Goal: Transaction & Acquisition: Purchase product/service

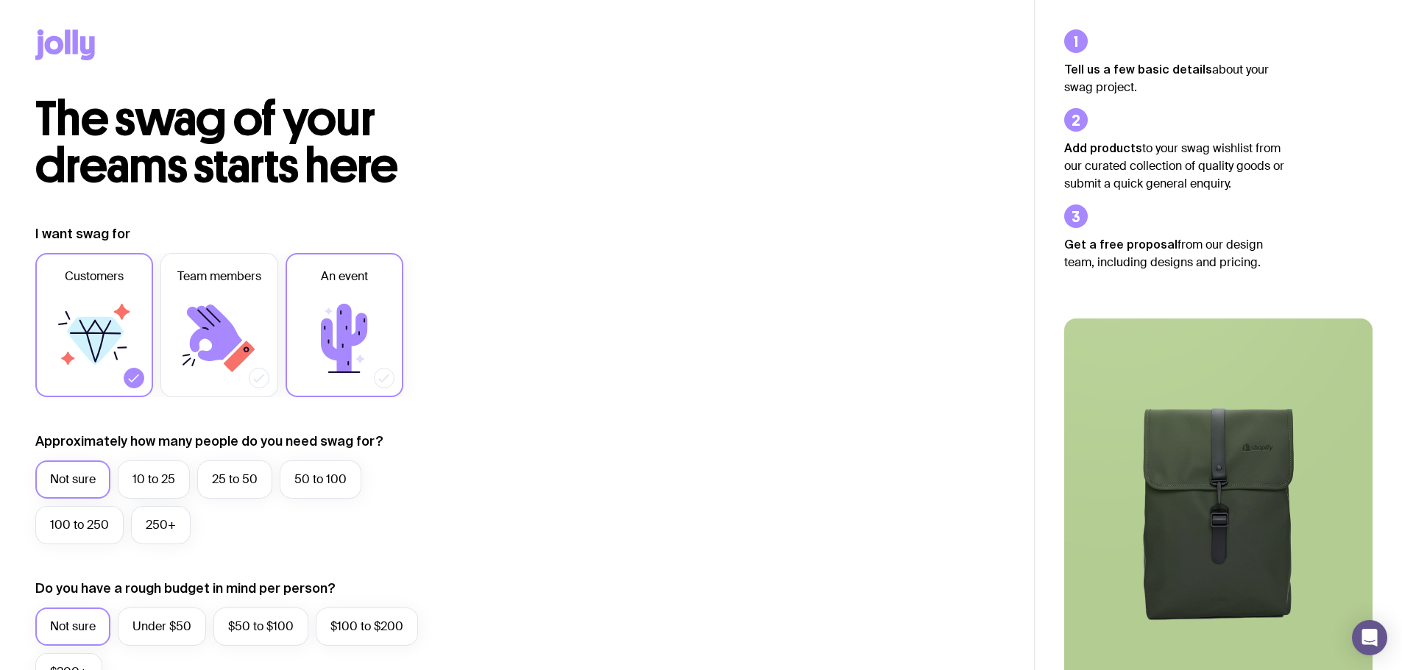
click at [358, 341] on icon at bounding box center [344, 338] width 46 height 68
click at [0, 0] on input "An event" at bounding box center [0, 0] width 0 height 0
click at [96, 349] on icon at bounding box center [95, 341] width 57 height 48
click at [0, 0] on input "Customers" at bounding box center [0, 0] width 0 height 0
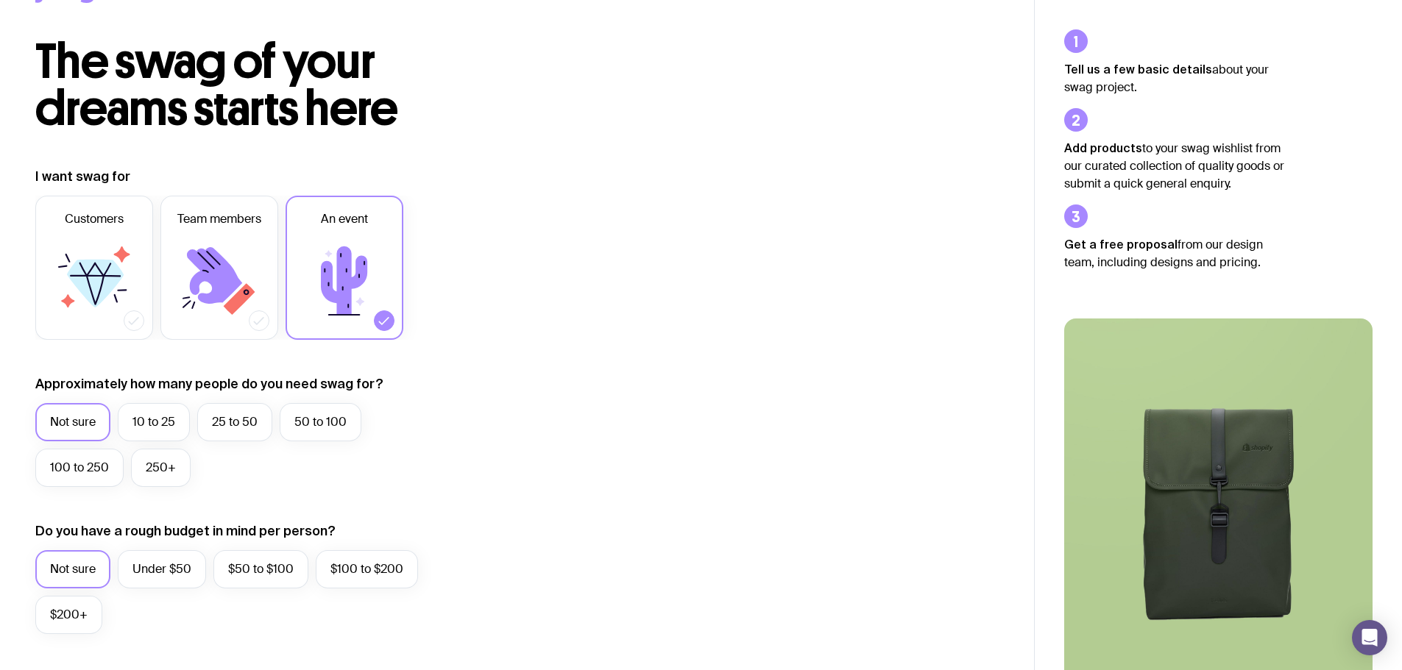
scroll to position [74, 0]
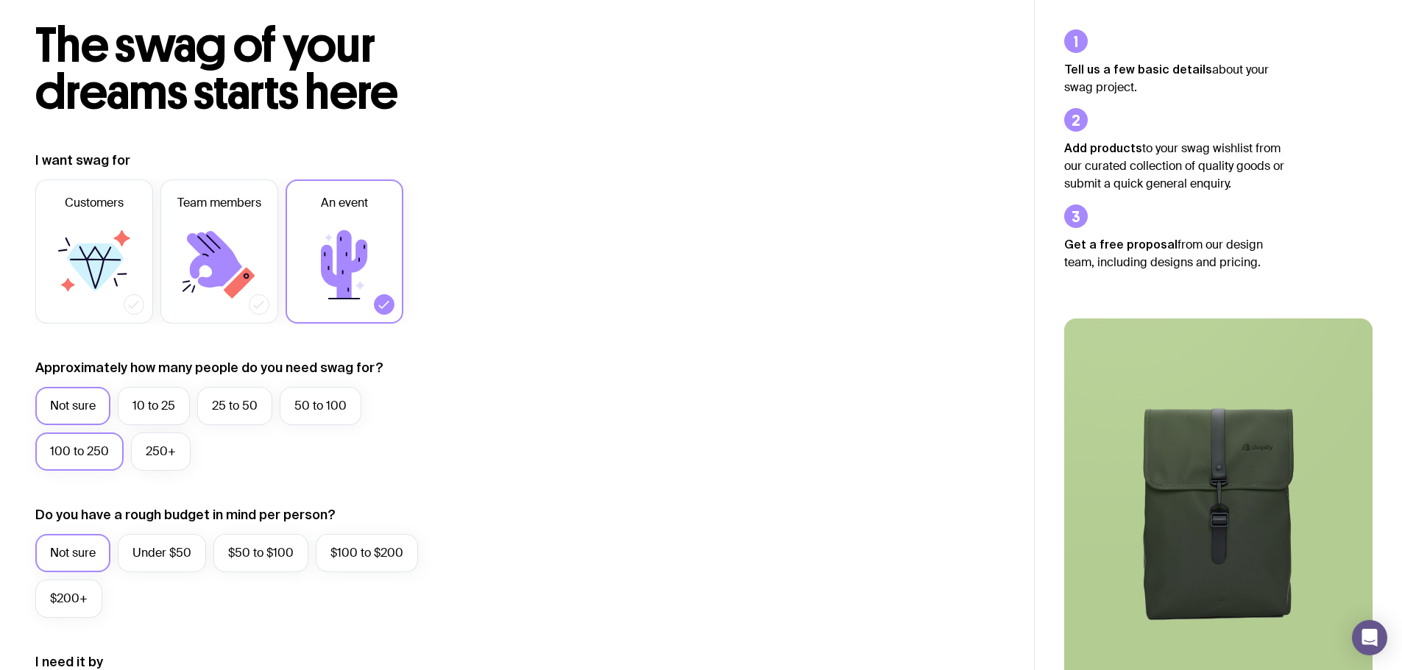
click at [99, 461] on label "100 to 250" at bounding box center [79, 452] width 88 height 38
click at [0, 0] on input "100 to 250" at bounding box center [0, 0] width 0 height 0
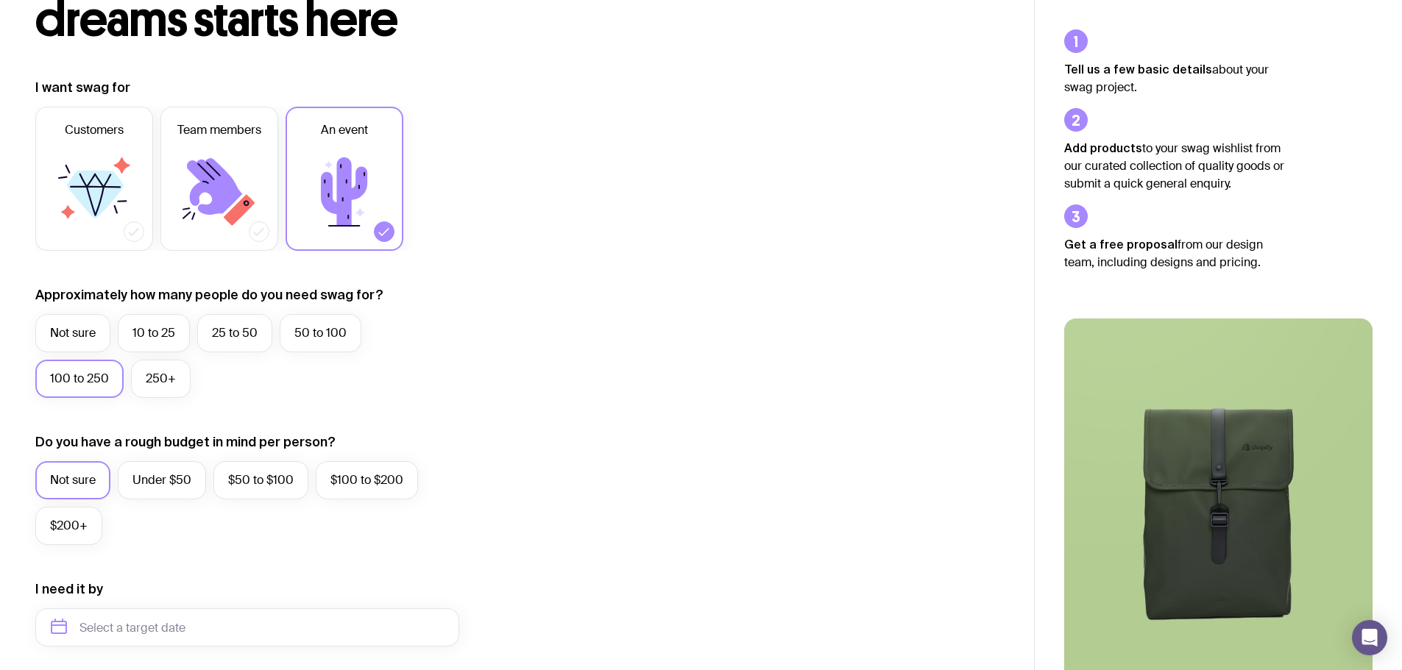
scroll to position [221, 0]
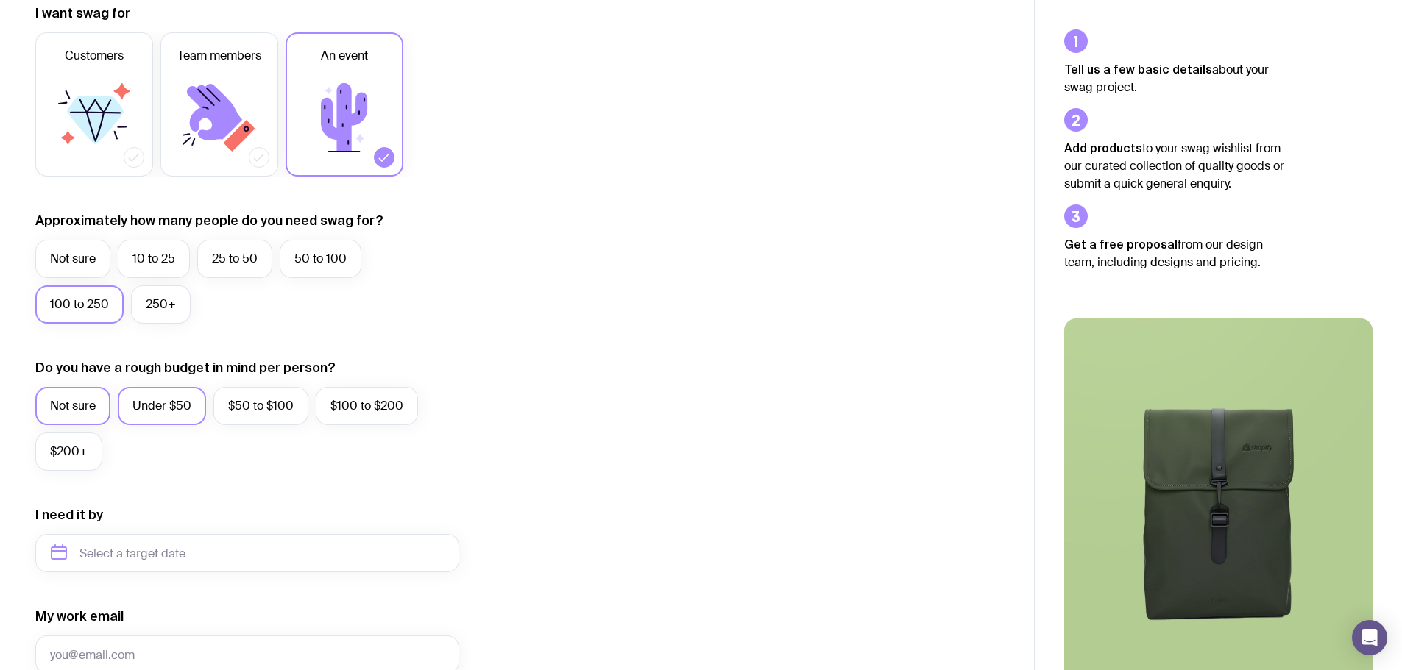
click at [133, 408] on label "Under $50" at bounding box center [162, 406] width 88 height 38
click at [0, 0] on input "Under $50" at bounding box center [0, 0] width 0 height 0
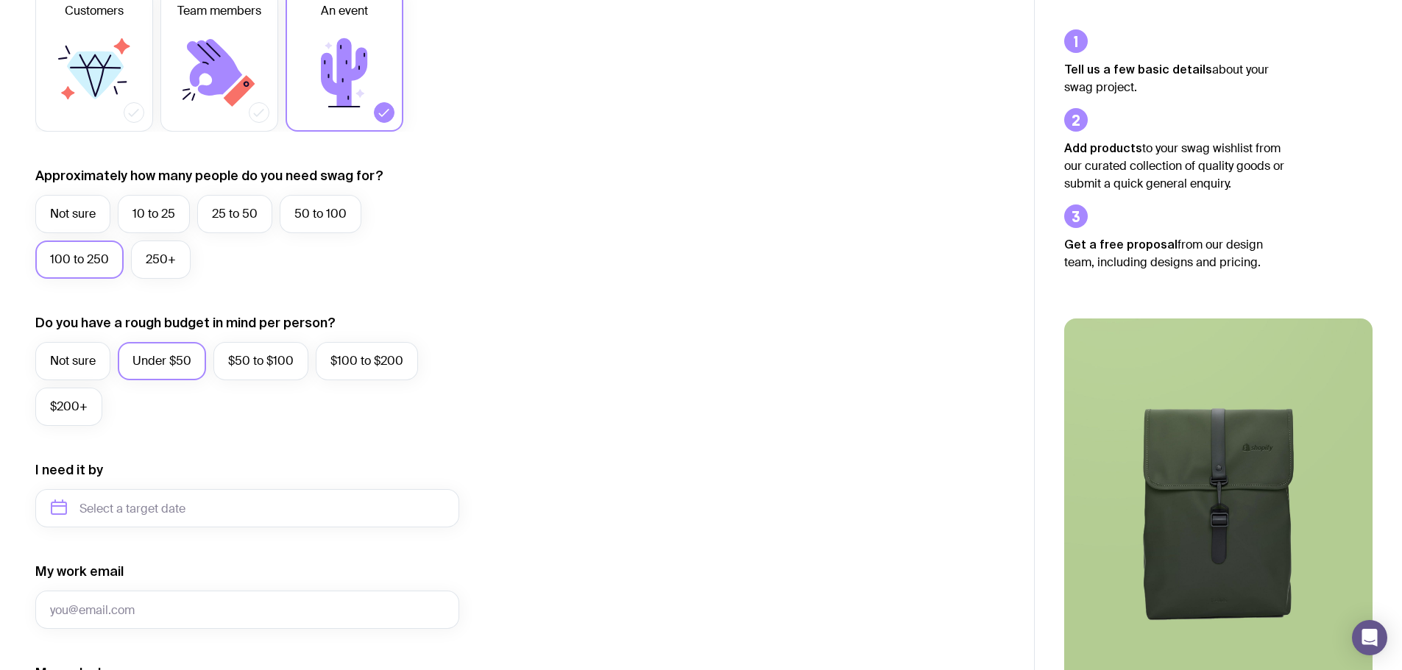
scroll to position [442, 0]
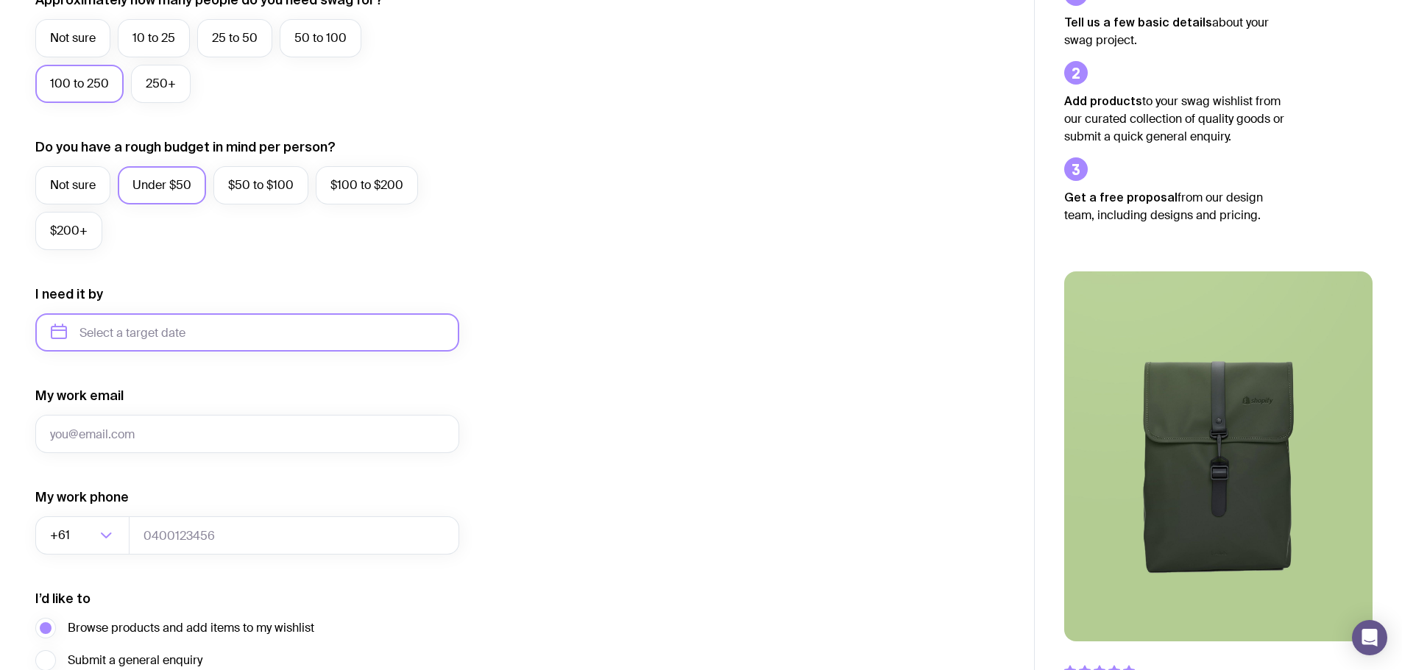
click at [85, 342] on input "text" at bounding box center [247, 332] width 424 height 38
click at [277, 366] on form "I want swag for Customers Team members An event Approximately how many people d…" at bounding box center [247, 264] width 424 height 961
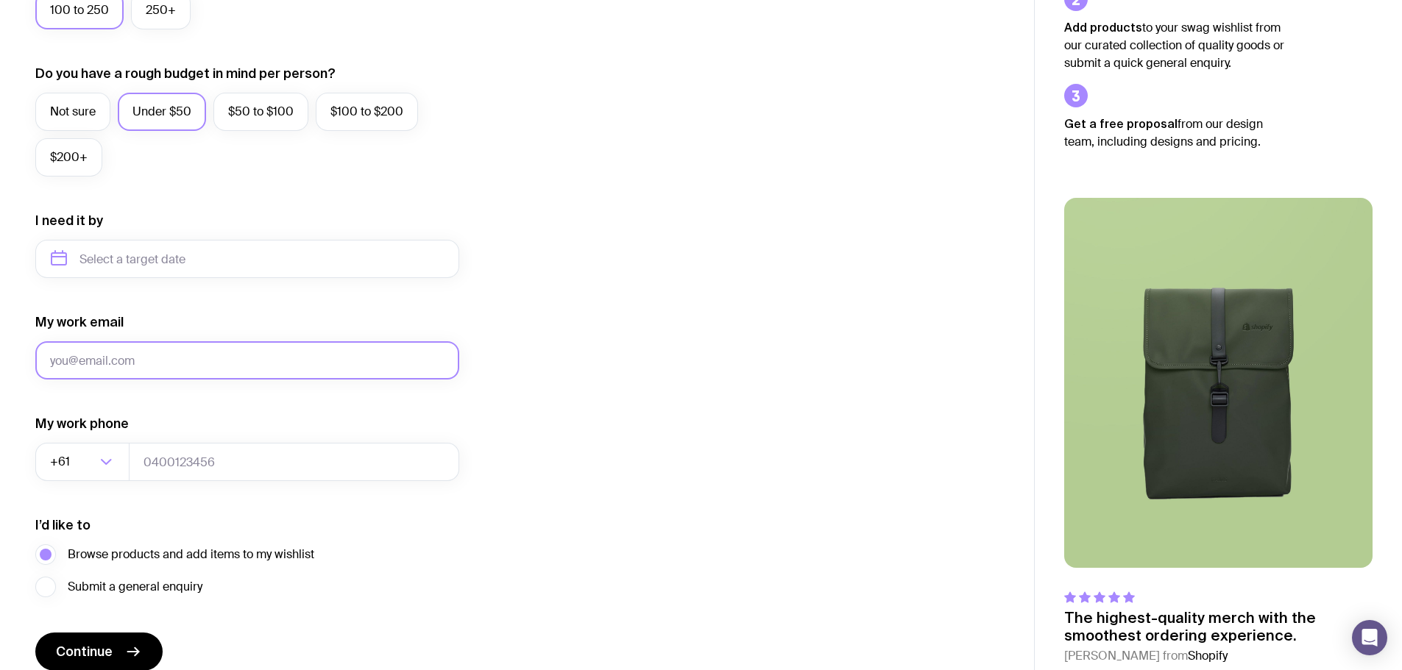
click at [198, 366] on input "My work email" at bounding box center [247, 360] width 424 height 38
click at [190, 265] on input "text" at bounding box center [247, 259] width 424 height 38
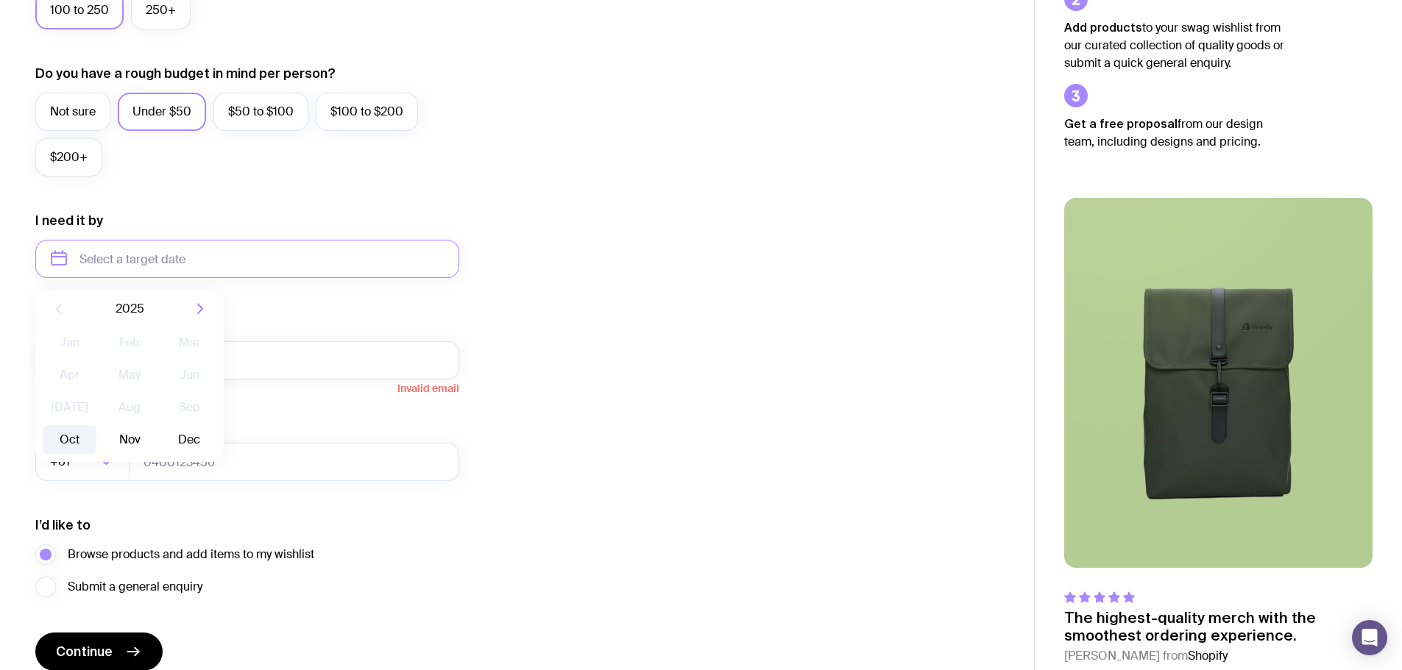
click at [82, 446] on button "Oct" at bounding box center [70, 439] width 54 height 29
type input "[DATE]"
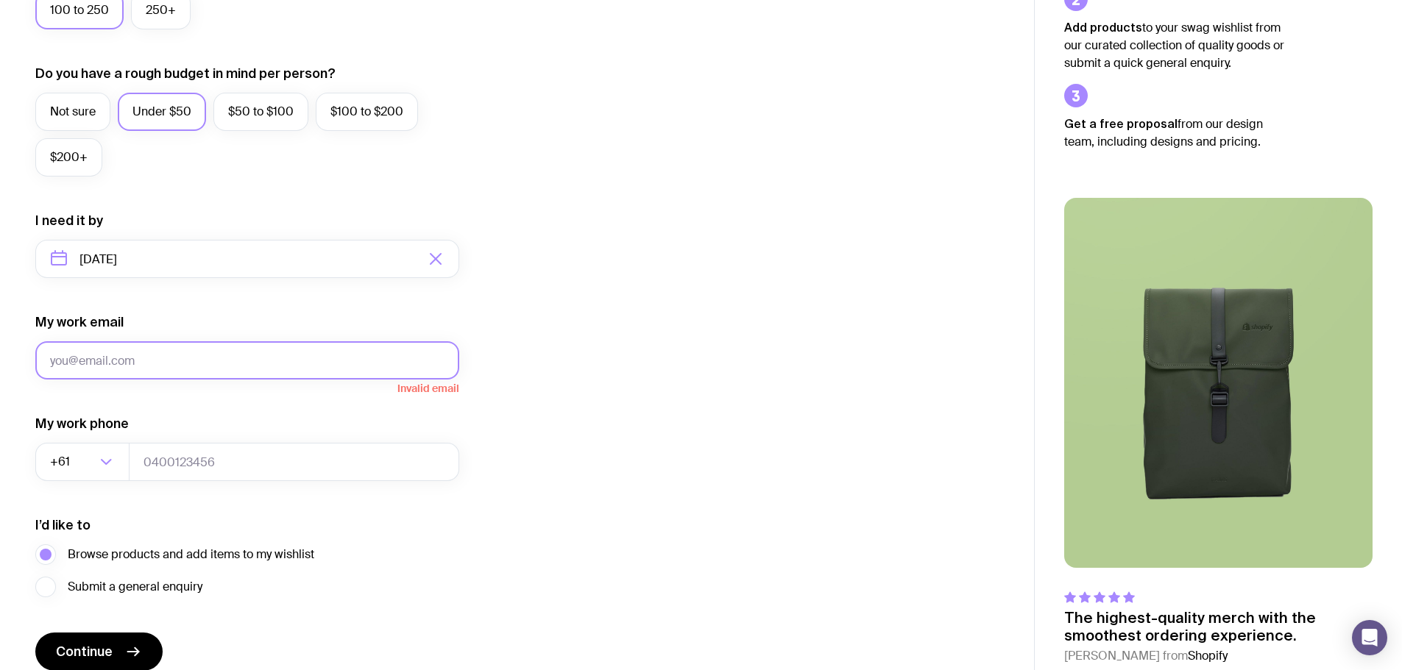
click at [239, 373] on input "My work email" at bounding box center [247, 360] width 424 height 38
type input "[EMAIL_ADDRESS][DOMAIN_NAME]"
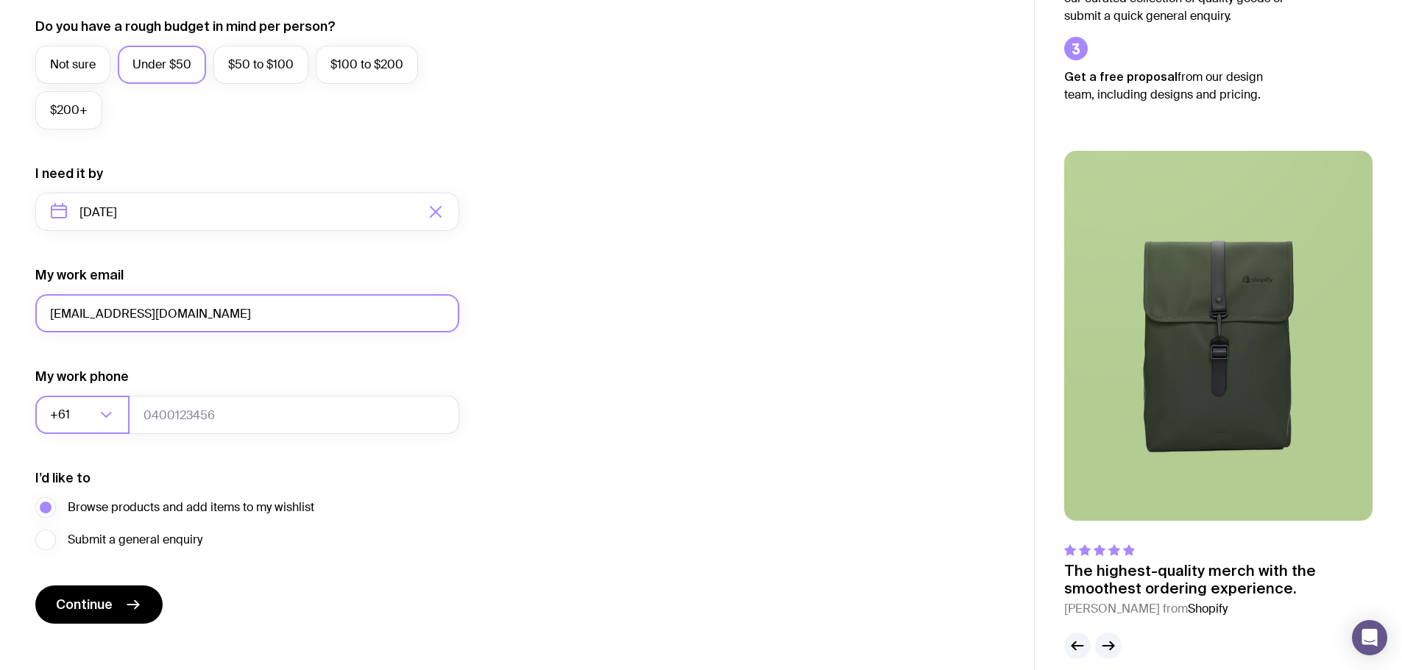
scroll to position [581, 0]
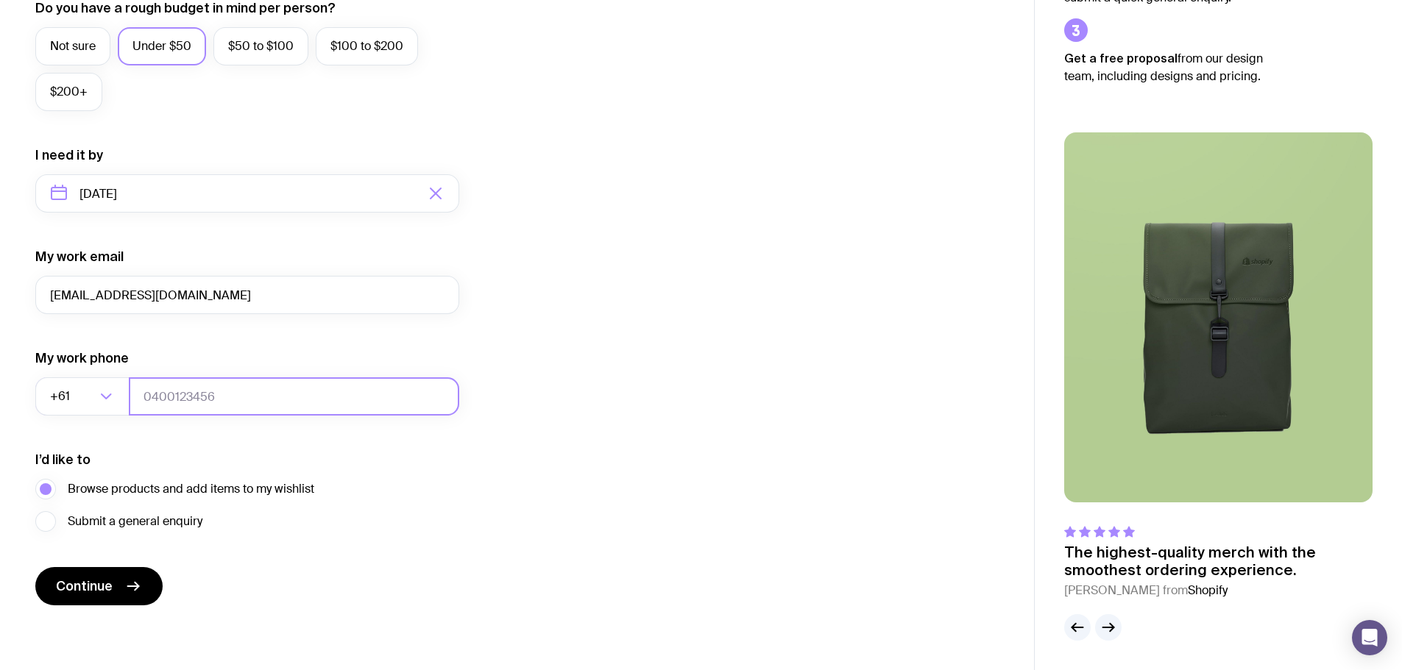
click at [180, 406] on input "tel" at bounding box center [294, 397] width 330 height 38
type input "0487410747"
click at [406, 548] on form "I want swag for Customers Team members An event Approximately how many people d…" at bounding box center [247, 125] width 424 height 961
click at [91, 592] on span "Continue" at bounding box center [84, 587] width 57 height 18
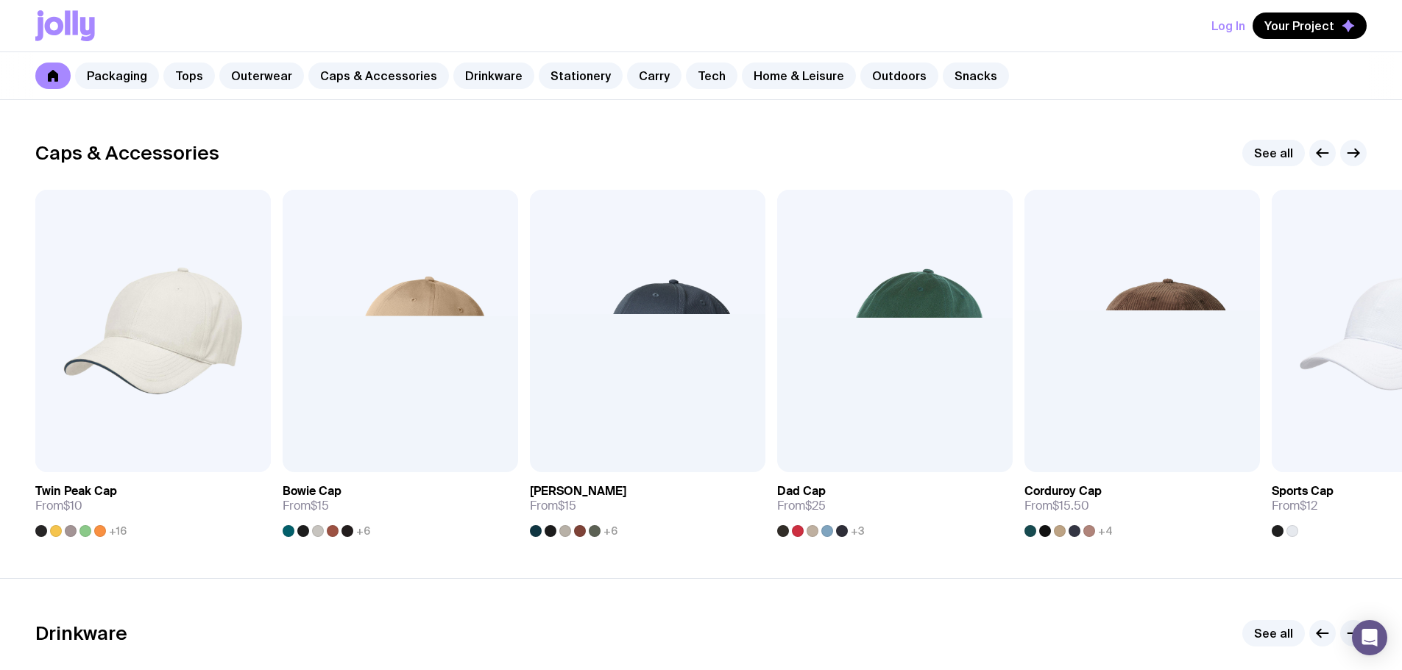
scroll to position [1545, 0]
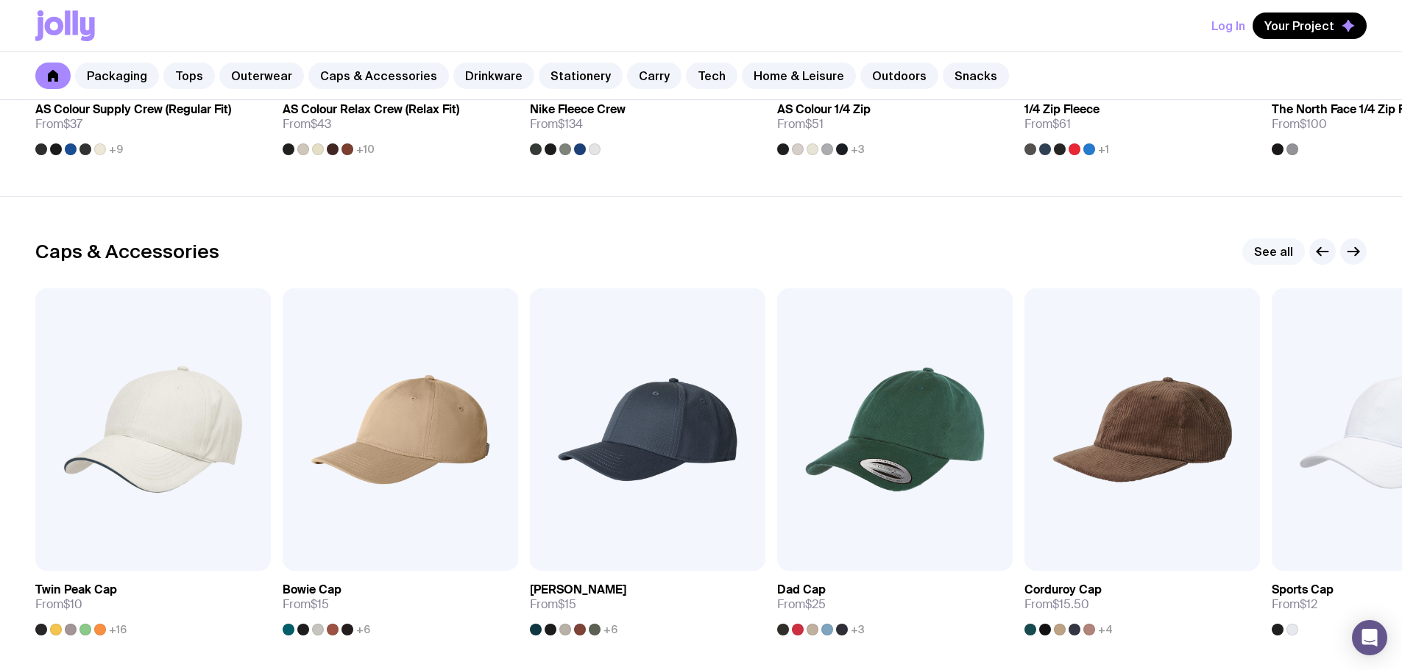
click at [1274, 261] on link "See all" at bounding box center [1273, 251] width 63 height 26
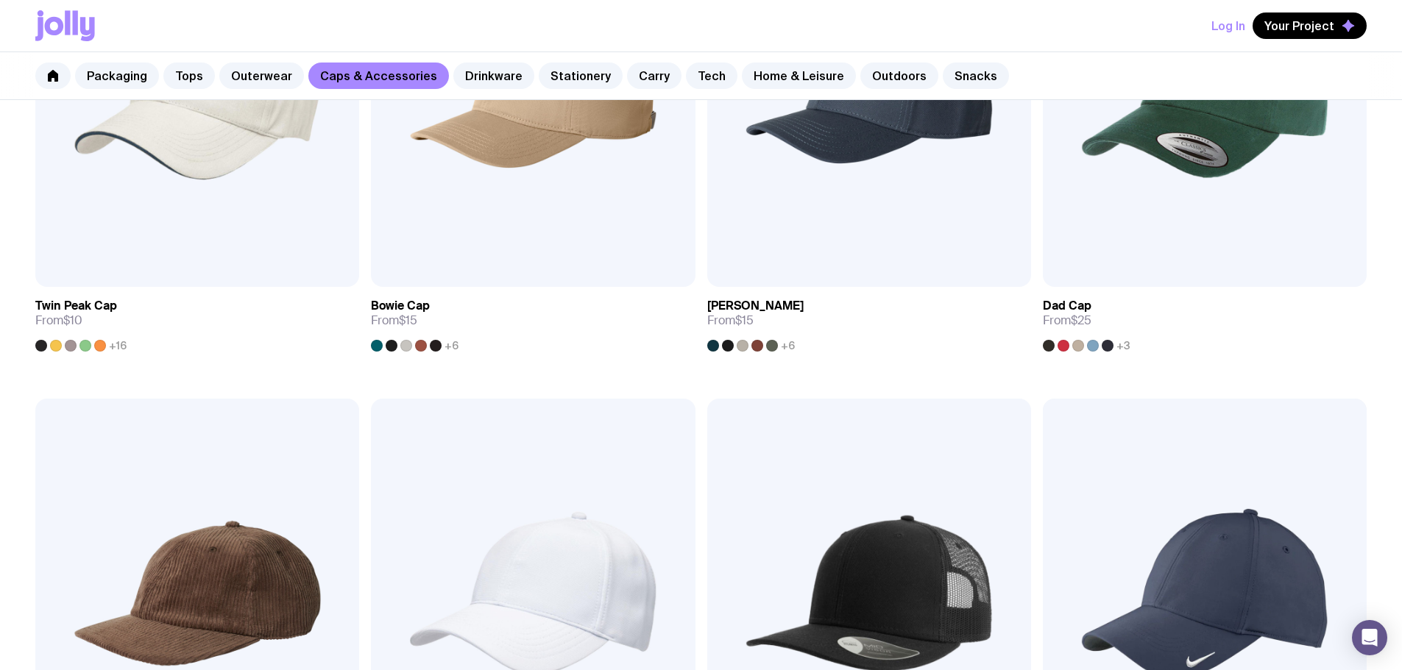
scroll to position [43, 0]
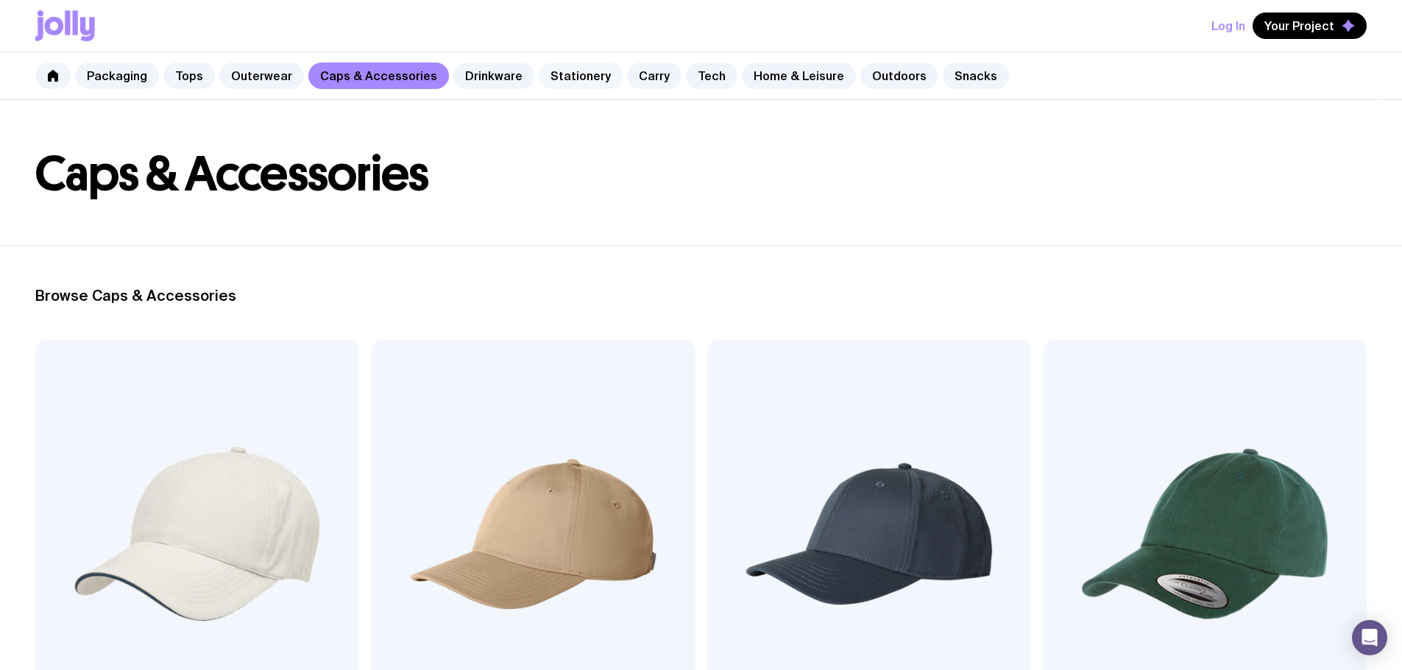
click at [570, 79] on link "Stationery" at bounding box center [581, 76] width 84 height 26
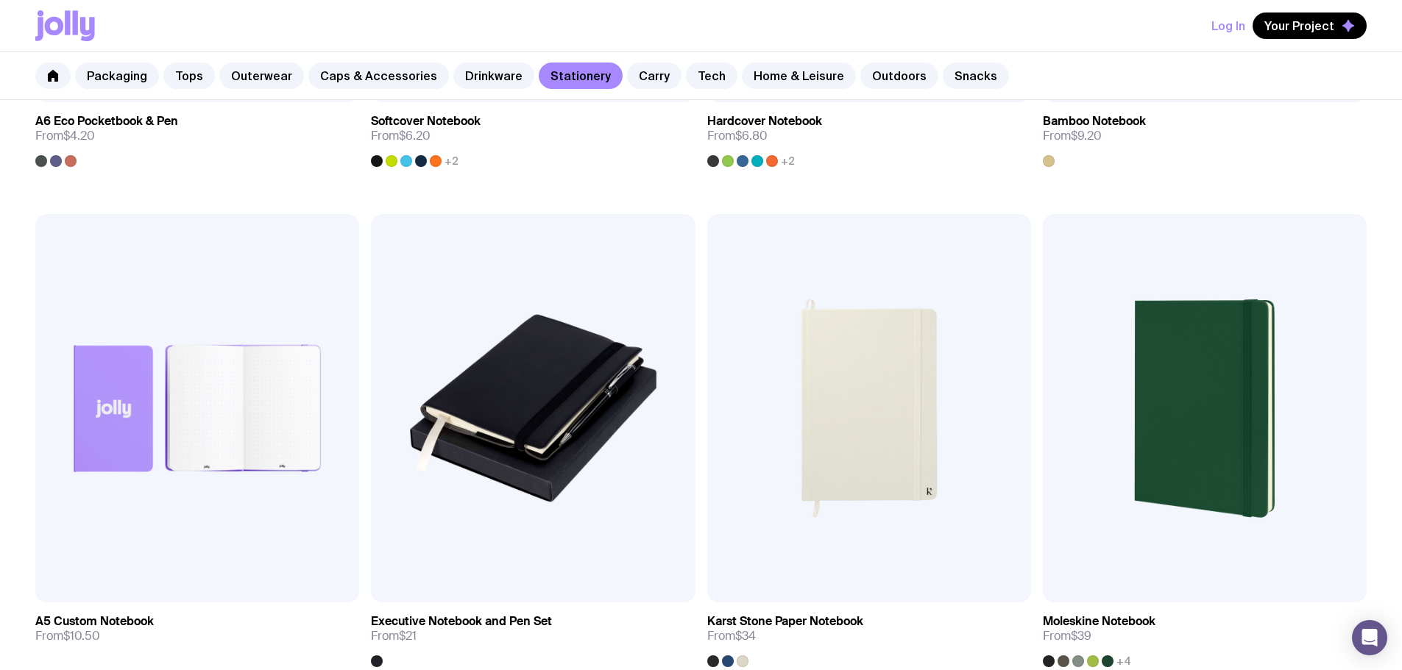
scroll to position [1736, 0]
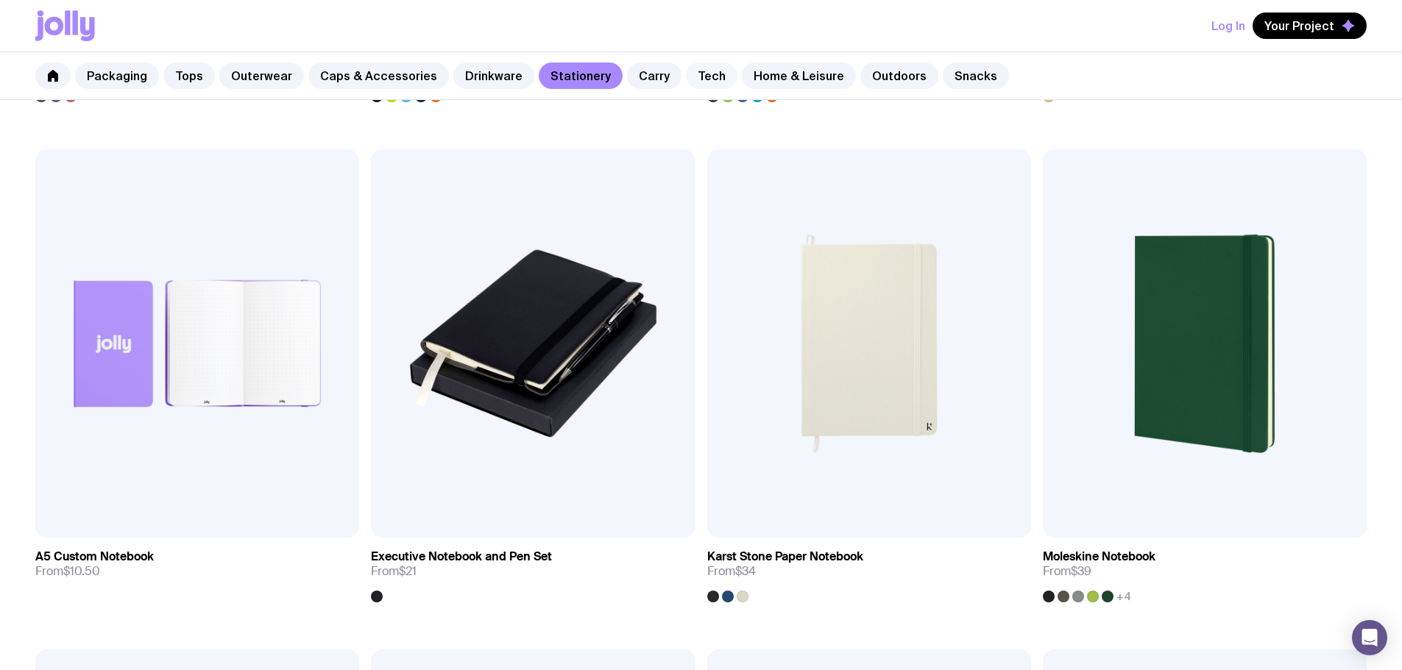
click at [692, 82] on link "Tech" at bounding box center [712, 76] width 52 height 26
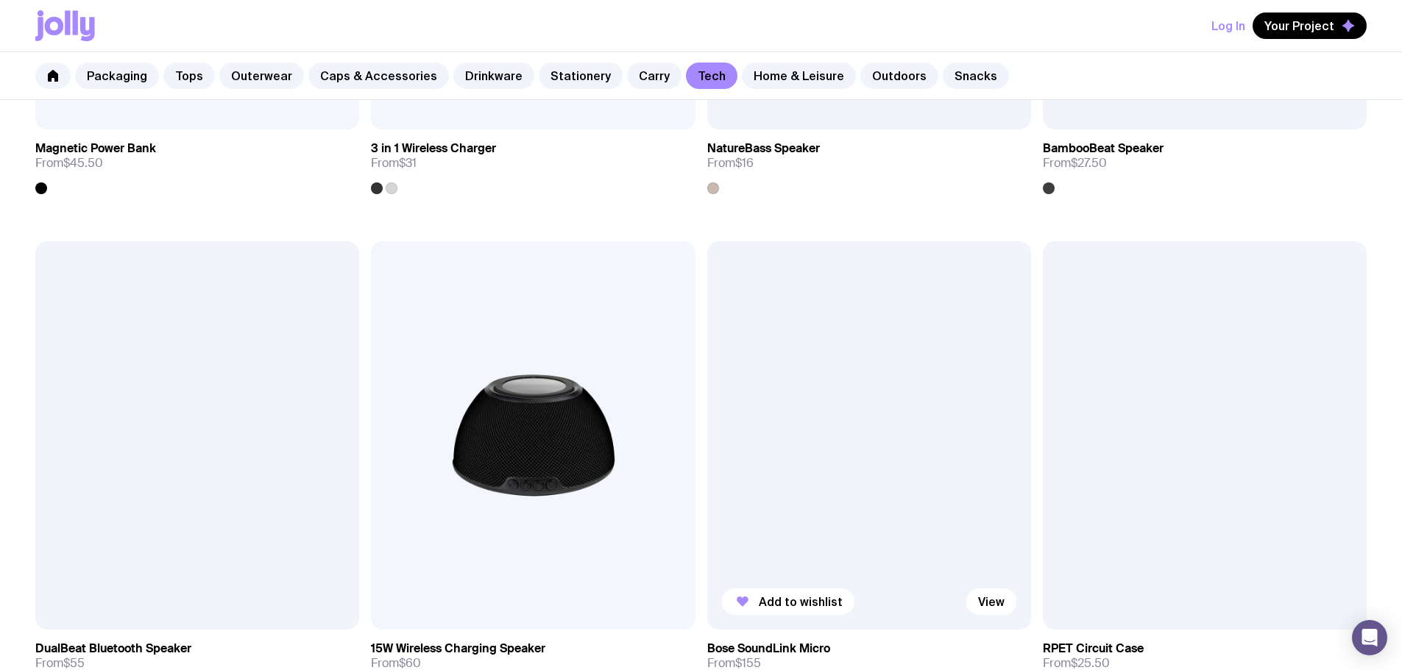
scroll to position [1693, 0]
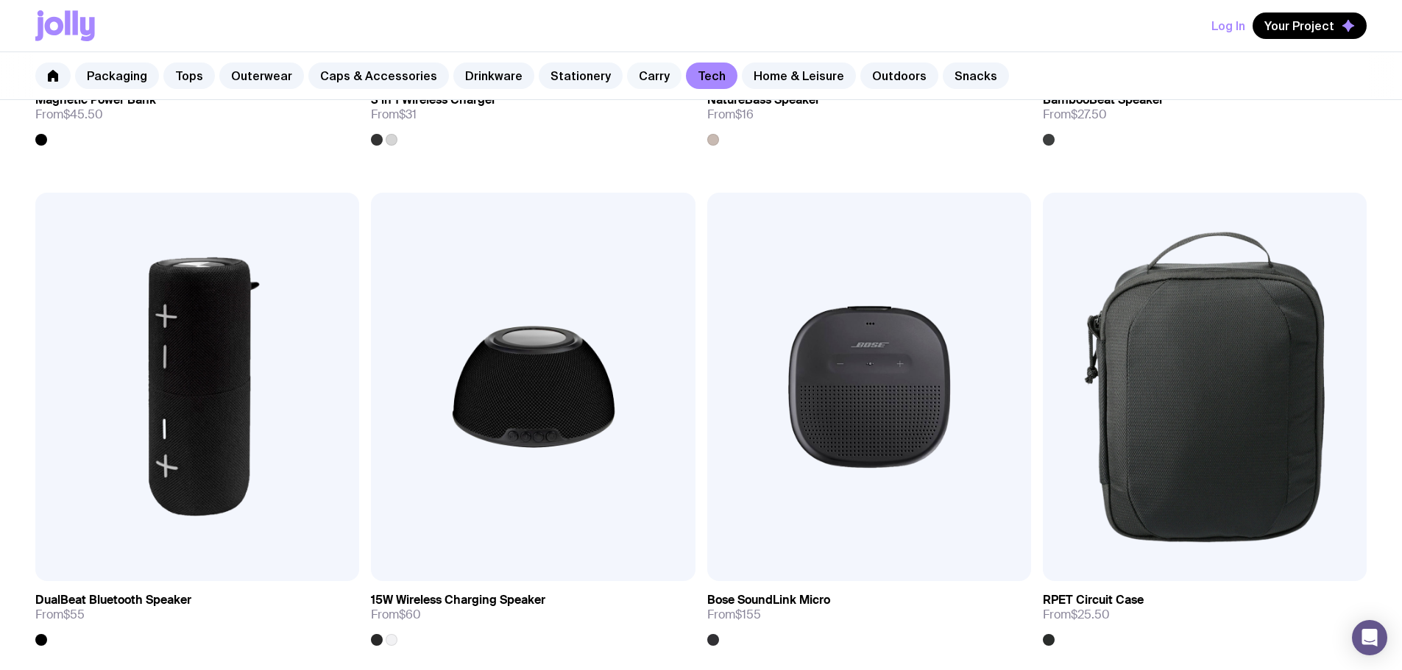
click at [641, 84] on link "Carry" at bounding box center [654, 76] width 54 height 26
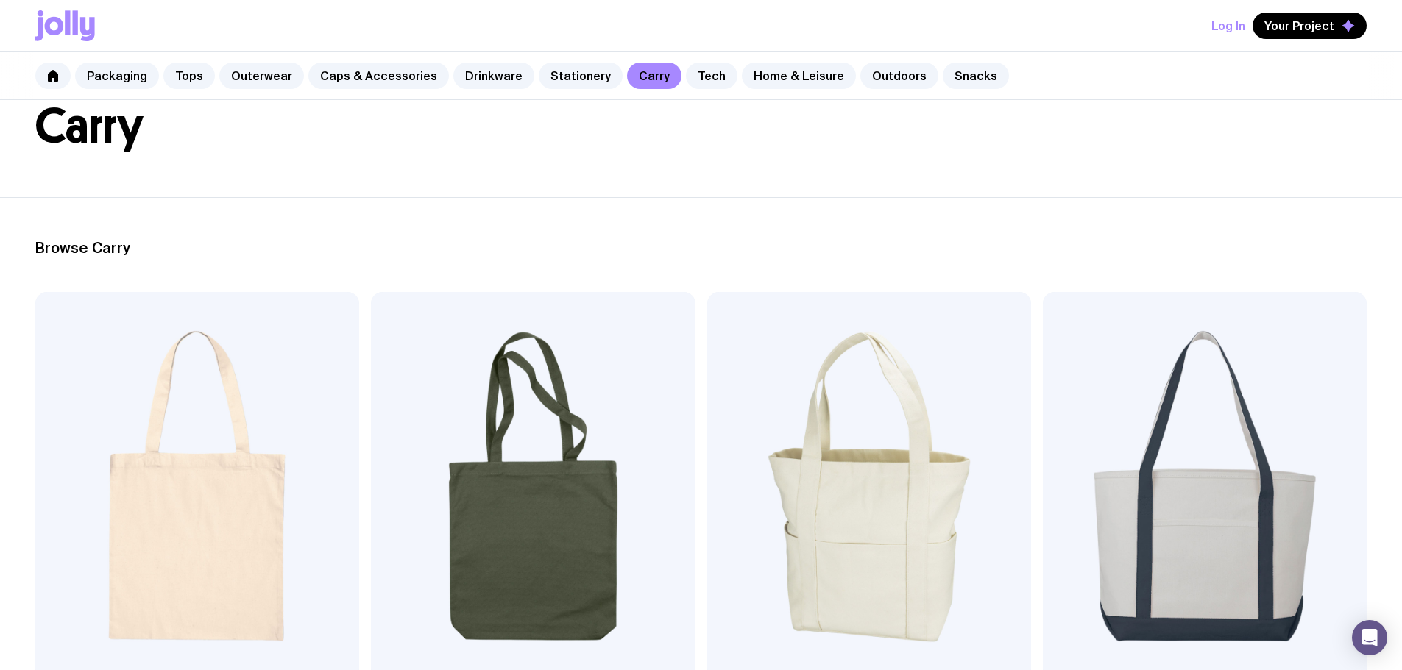
scroll to position [147, 0]
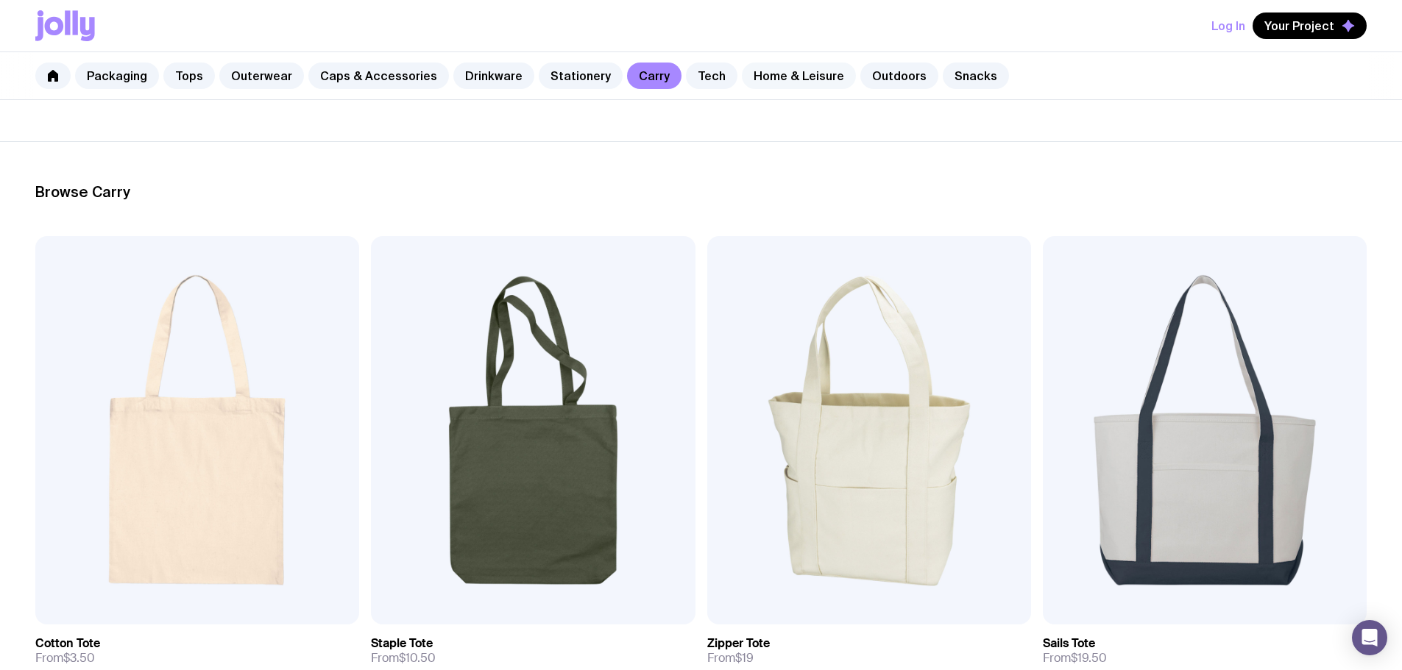
click at [742, 80] on link "Home & Leisure" at bounding box center [799, 76] width 114 height 26
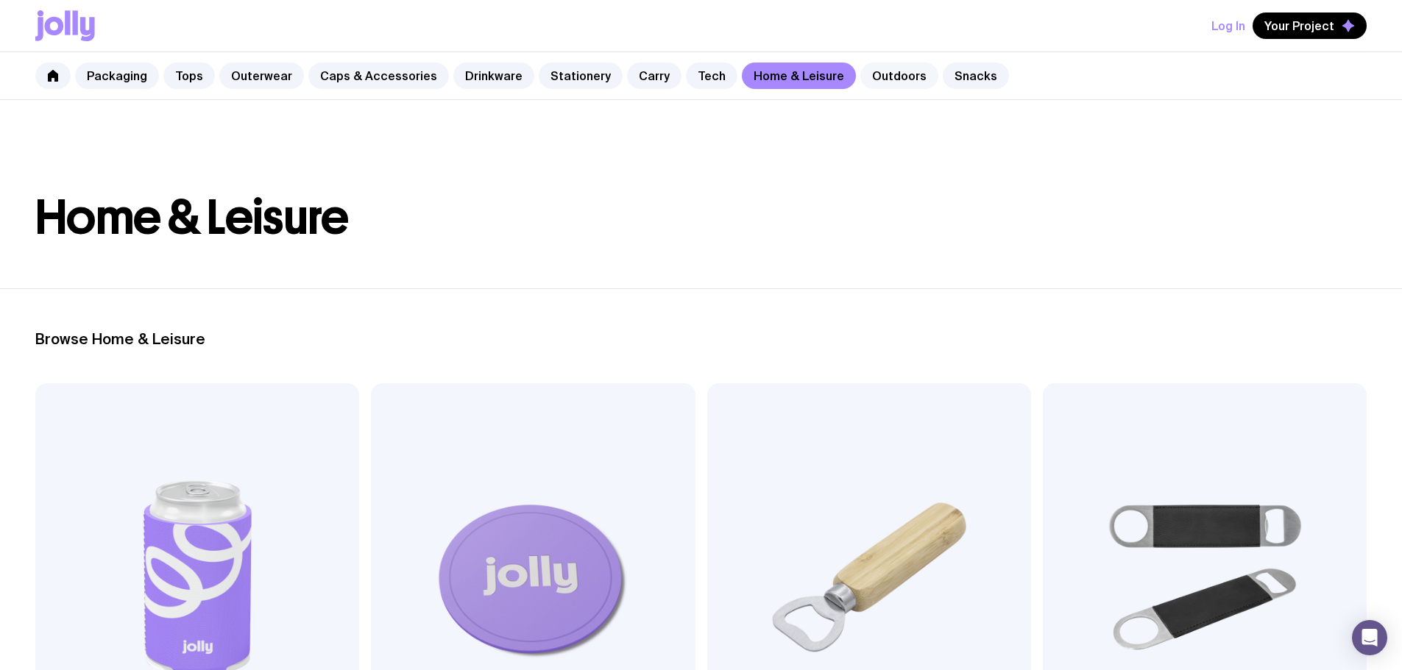
click at [882, 85] on link "Outdoors" at bounding box center [899, 76] width 78 height 26
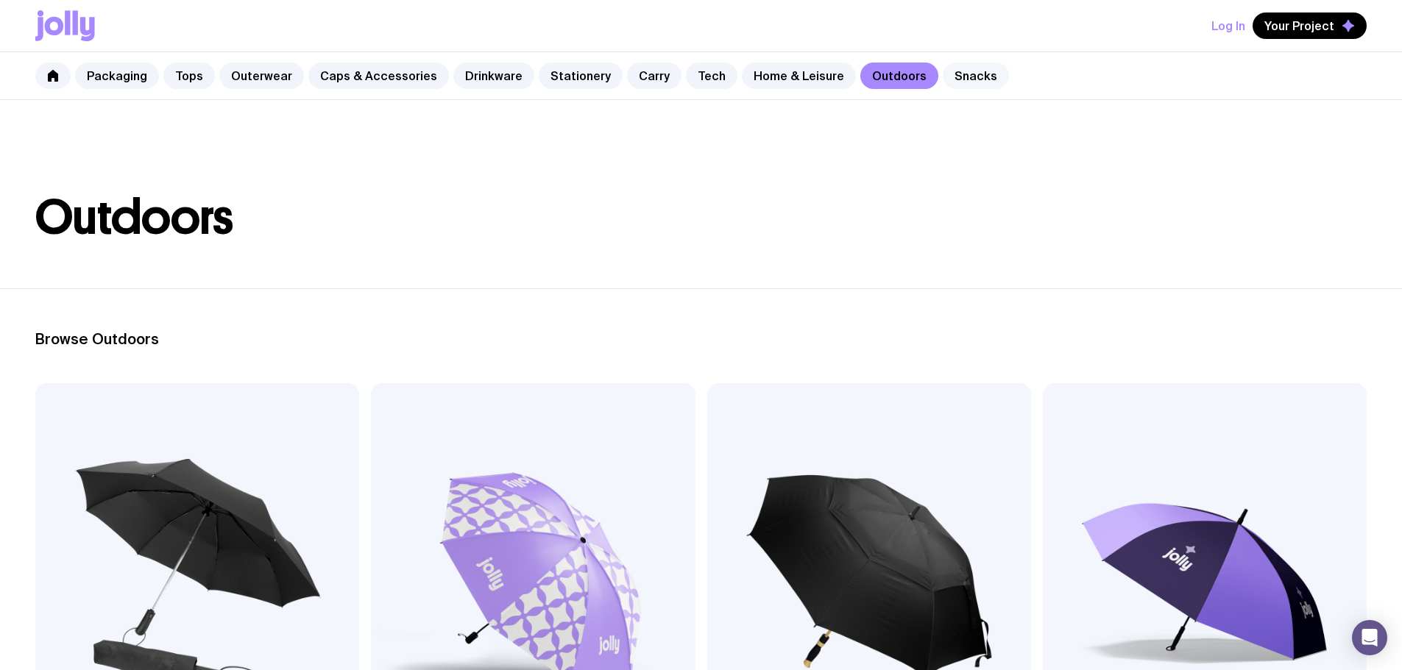
click at [943, 77] on link "Snacks" at bounding box center [976, 76] width 66 height 26
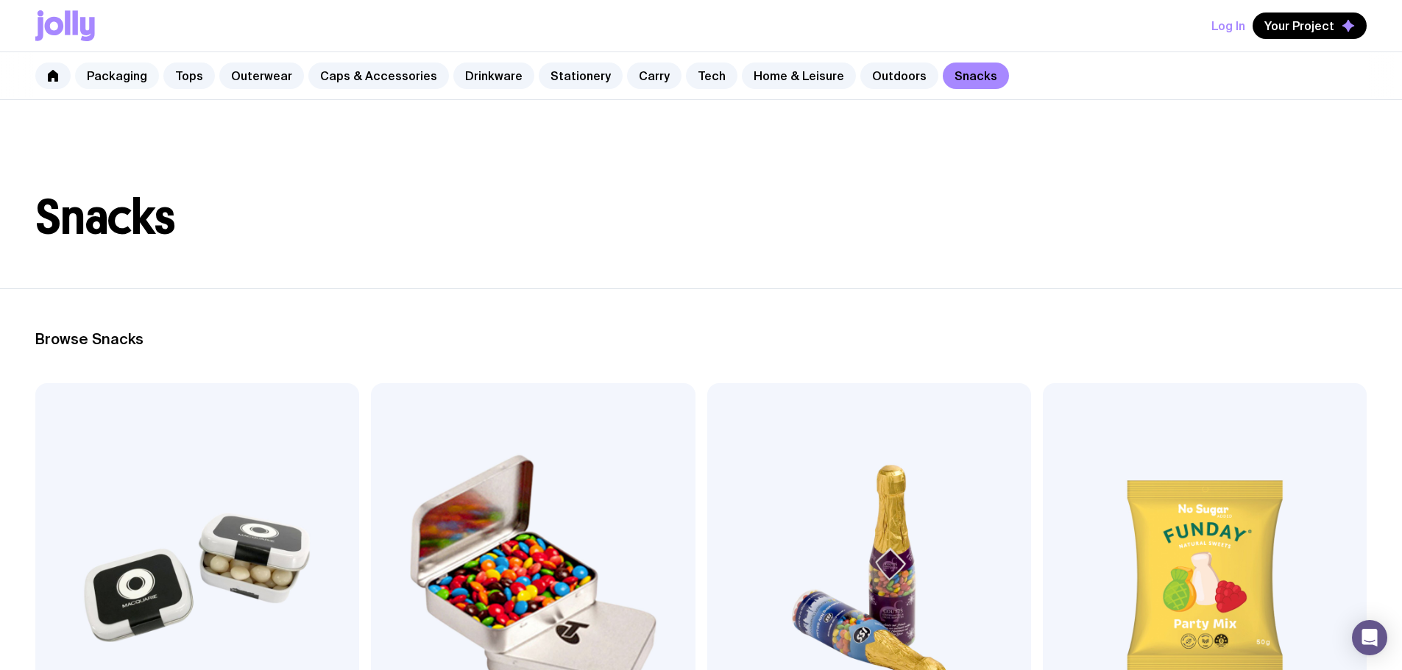
click at [119, 79] on link "Packaging" at bounding box center [117, 76] width 84 height 26
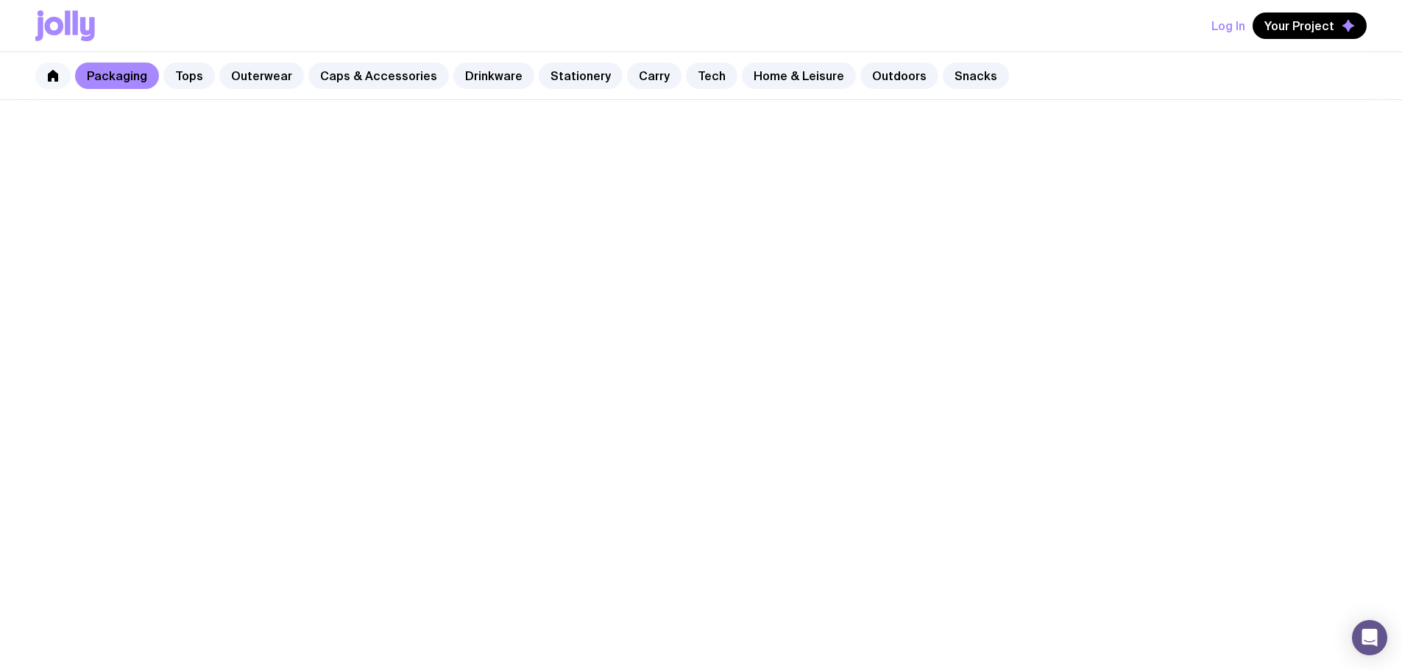
click at [58, 84] on link at bounding box center [52, 76] width 35 height 26
